Goal: Find specific page/section: Find specific page/section

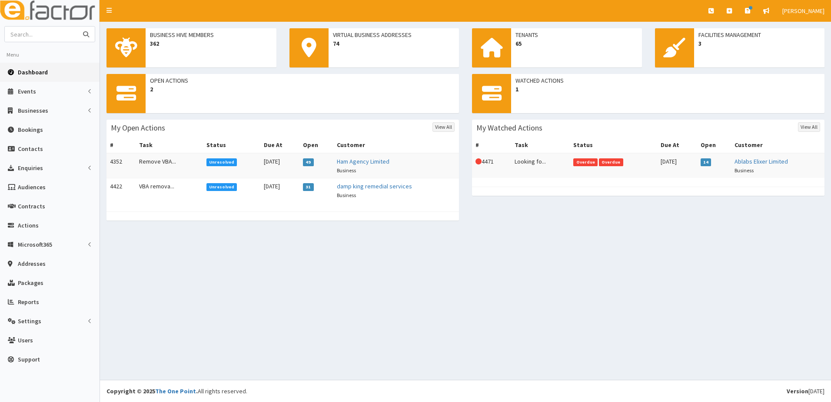
click at [33, 31] on input "text" at bounding box center [41, 34] width 73 height 15
type input "evolve"
click at [77, 27] on button "submit" at bounding box center [85, 34] width 17 height 15
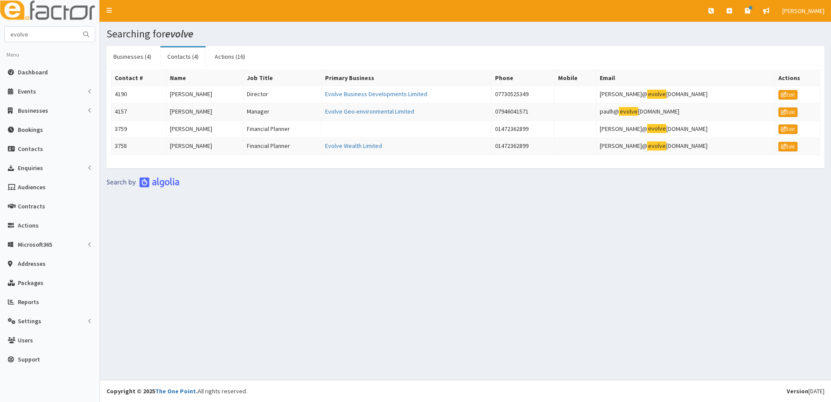
click at [177, 58] on link "Contacts (4)" at bounding box center [182, 56] width 45 height 18
click at [138, 56] on link "Businesses (4)" at bounding box center [133, 56] width 52 height 18
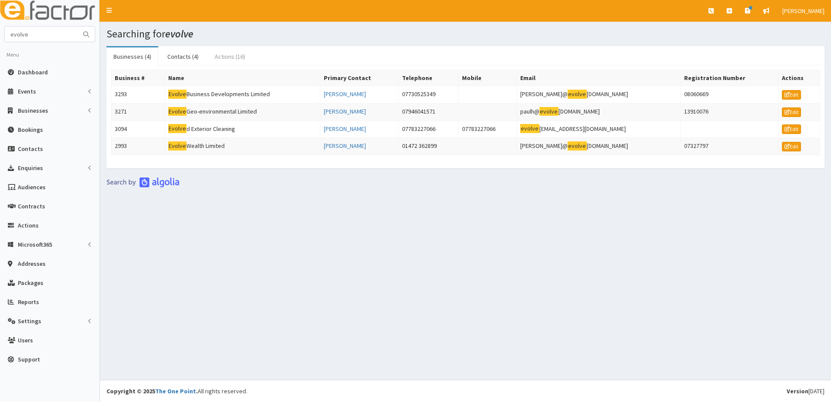
click at [221, 56] on link "Actions (16)" at bounding box center [230, 56] width 44 height 18
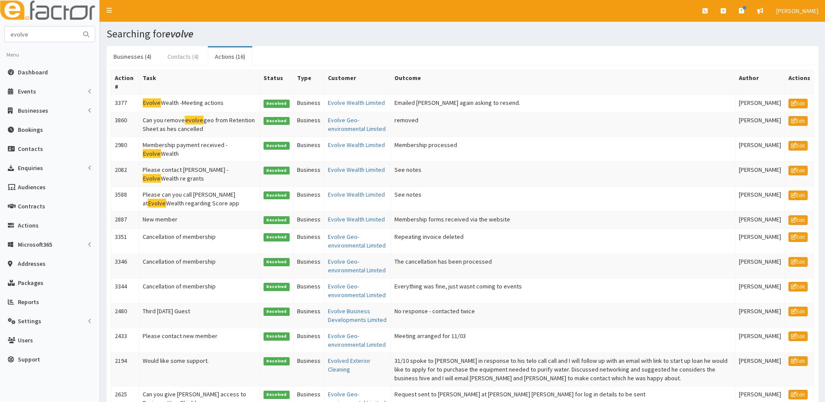
click at [176, 55] on link "Contacts (4)" at bounding box center [182, 56] width 45 height 18
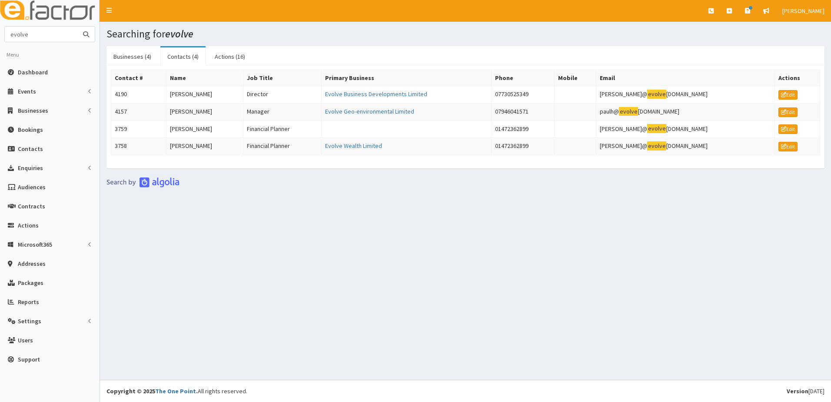
click at [51, 37] on input "evolve" at bounding box center [41, 34] width 73 height 15
type input "e"
type input "evolution"
click at [77, 27] on button "submit" at bounding box center [85, 34] width 17 height 15
